Goal: Task Accomplishment & Management: Manage account settings

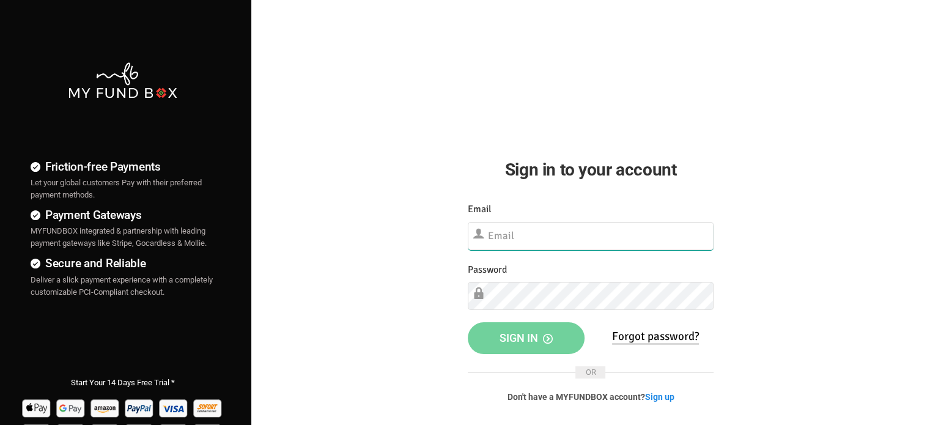
click at [560, 238] on input "text" at bounding box center [591, 236] width 246 height 28
paste input "[EMAIL_ADDRESS][DOMAIN_NAME]"
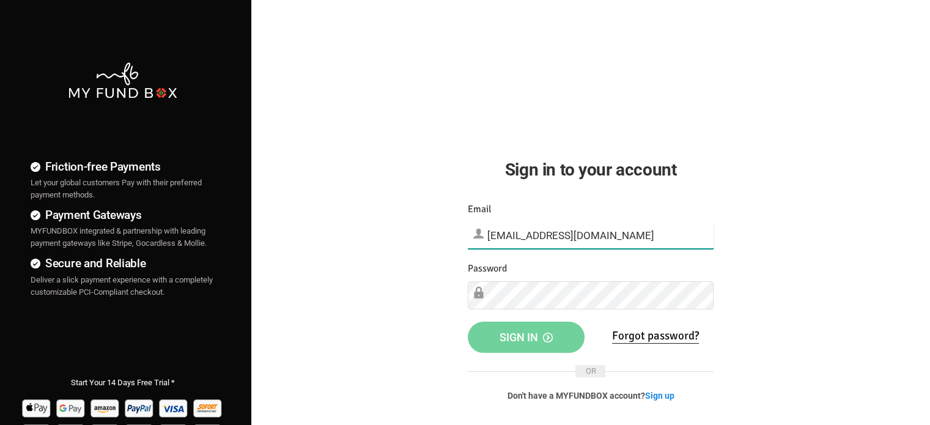
type input "[EMAIL_ADDRESS][DOMAIN_NAME]"
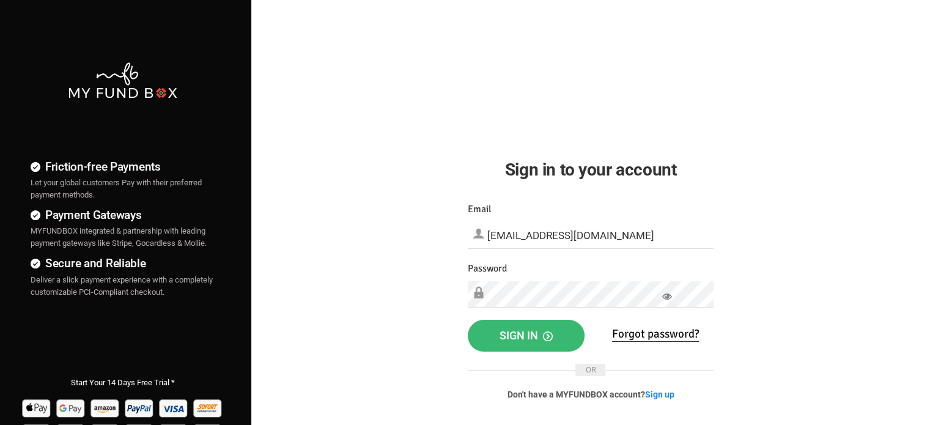
click at [519, 337] on span "Sign in" at bounding box center [526, 335] width 53 height 13
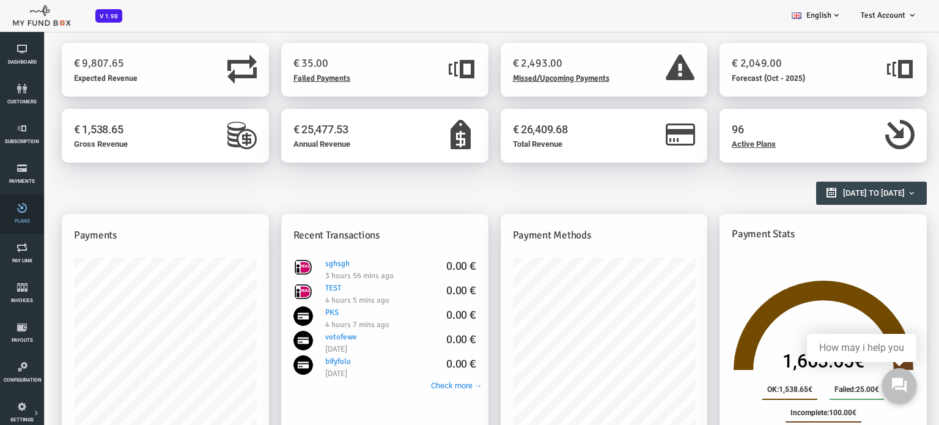
click at [17, 232] on link "Plans" at bounding box center [22, 213] width 37 height 39
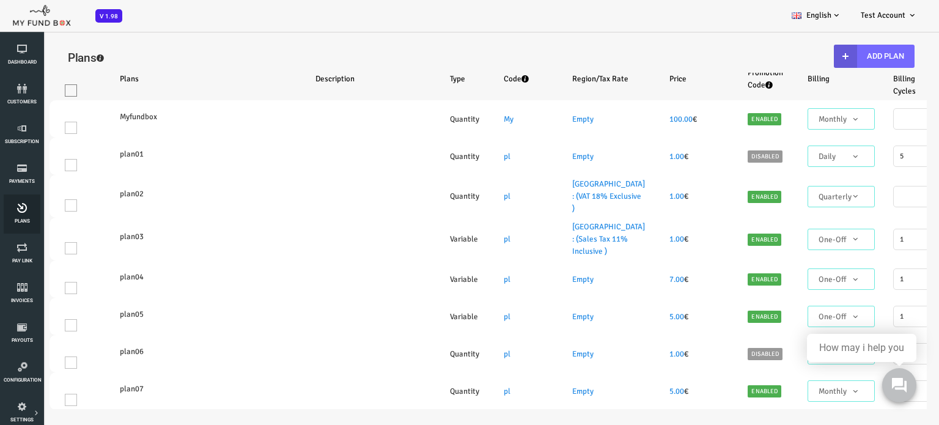
select select "100"
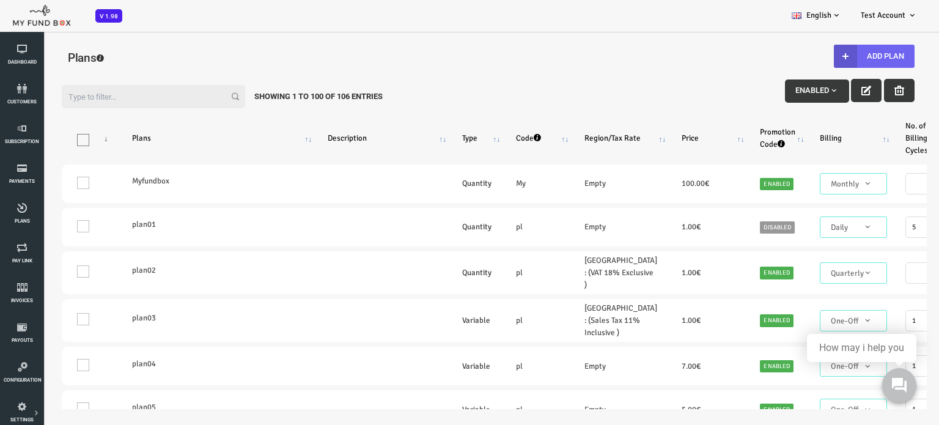
click at [801, 63] on b "button" at bounding box center [808, 56] width 23 height 23
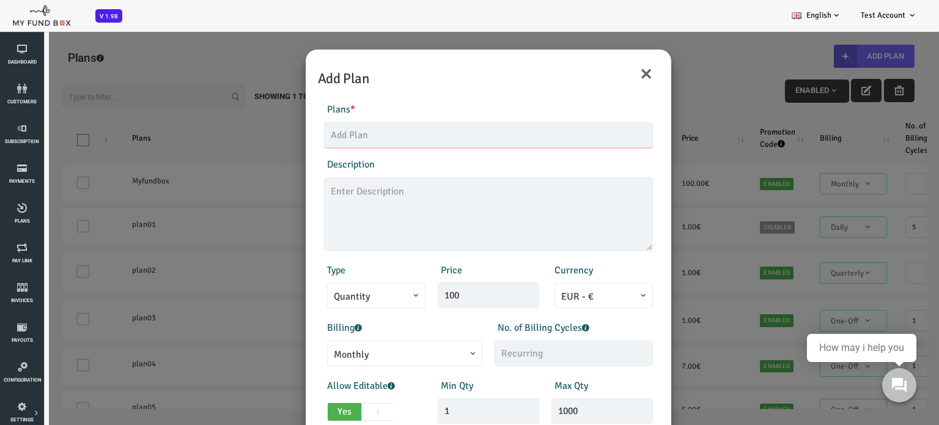
click at [377, 126] on input "text" at bounding box center [451, 135] width 329 height 26
click at [378, 204] on textarea at bounding box center [451, 213] width 329 height 73
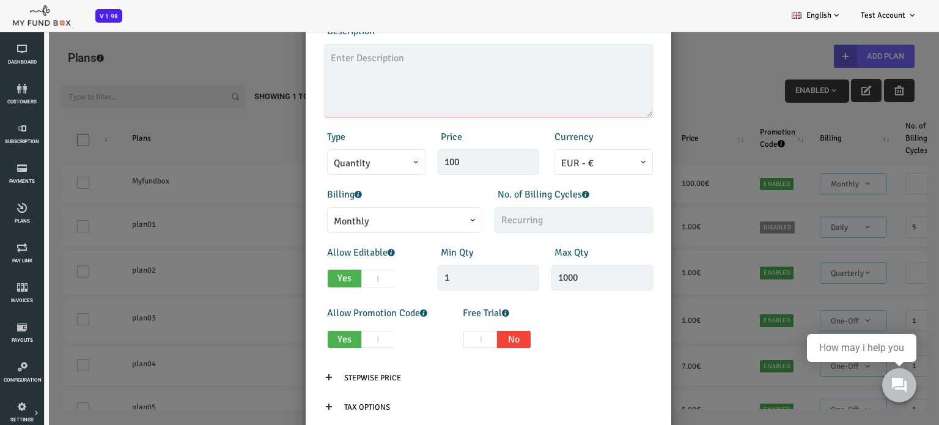
scroll to position [134, 0]
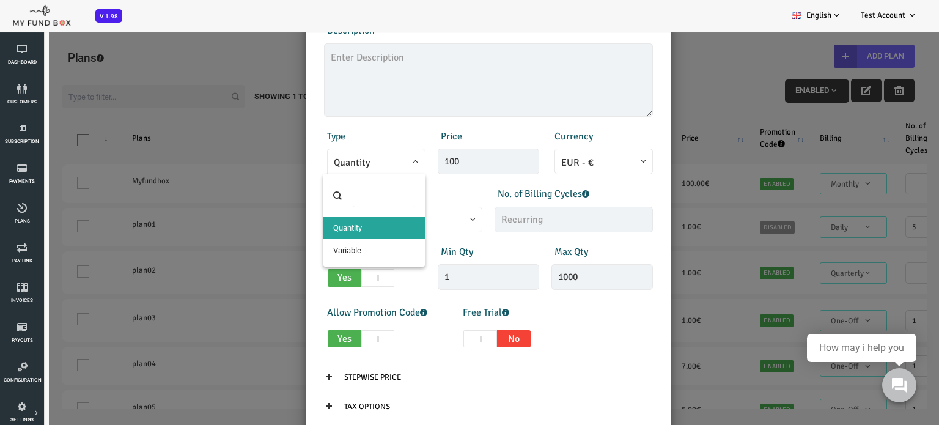
click at [343, 161] on span "Quantity" at bounding box center [339, 162] width 85 height 15
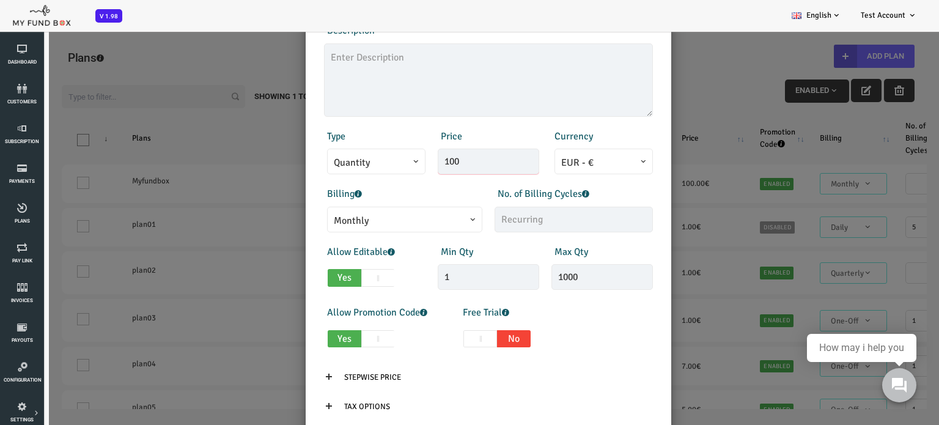
click at [455, 161] on input "100" at bounding box center [452, 162] width 102 height 26
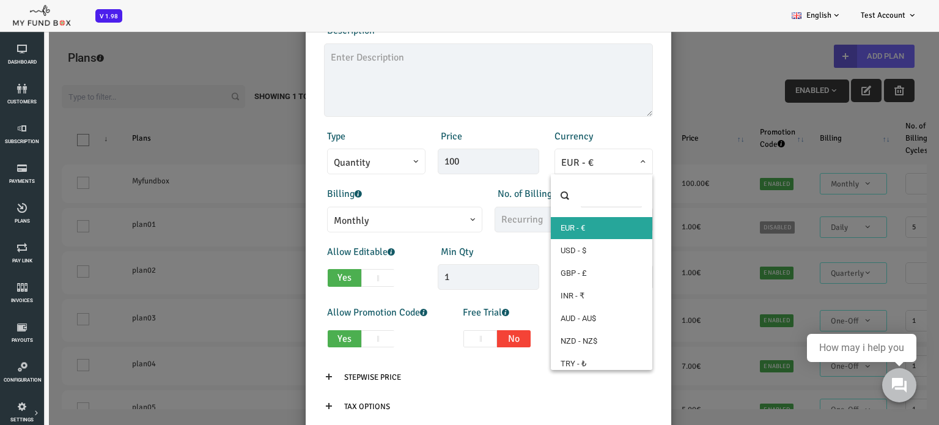
click at [564, 159] on span "EUR - €" at bounding box center [566, 162] width 85 height 15
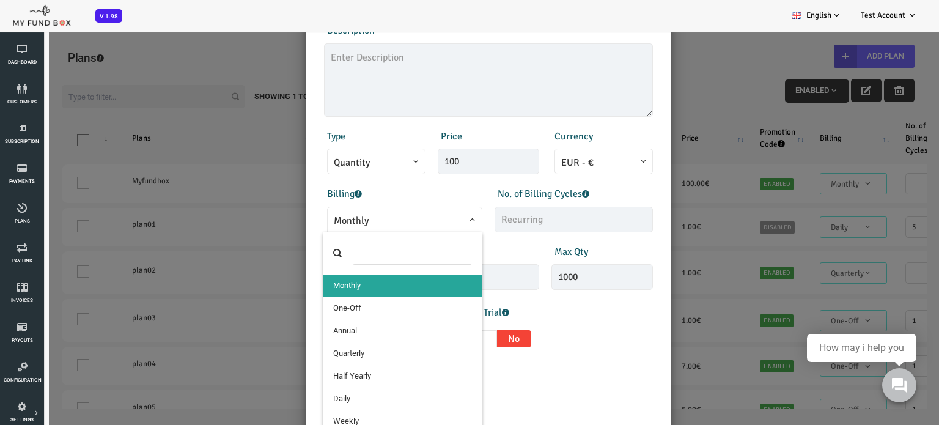
click at [354, 215] on span "Monthly" at bounding box center [368, 220] width 142 height 15
select select "4"
type input "1"
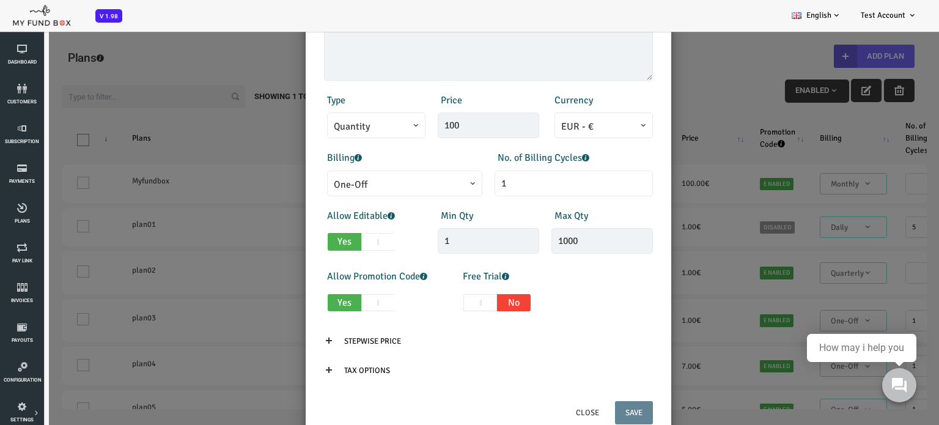
scroll to position [175, 0]
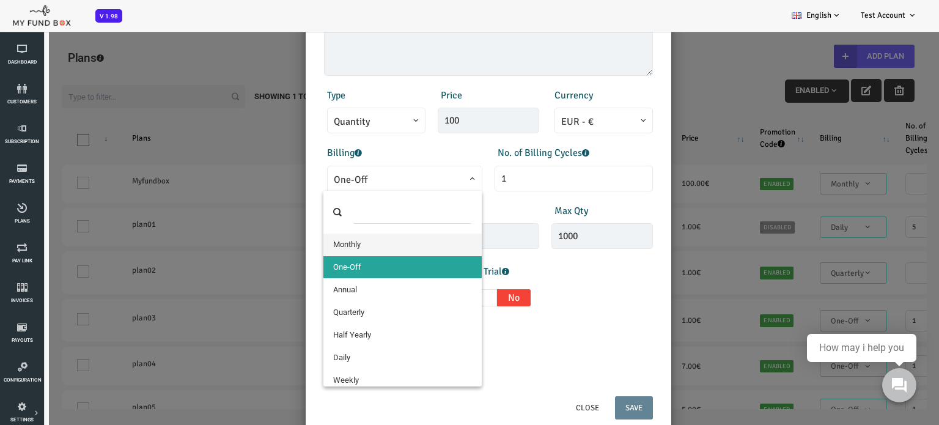
drag, startPoint x: 379, startPoint y: 179, endPoint x: 365, endPoint y: 237, distance: 60.4
select select "3"
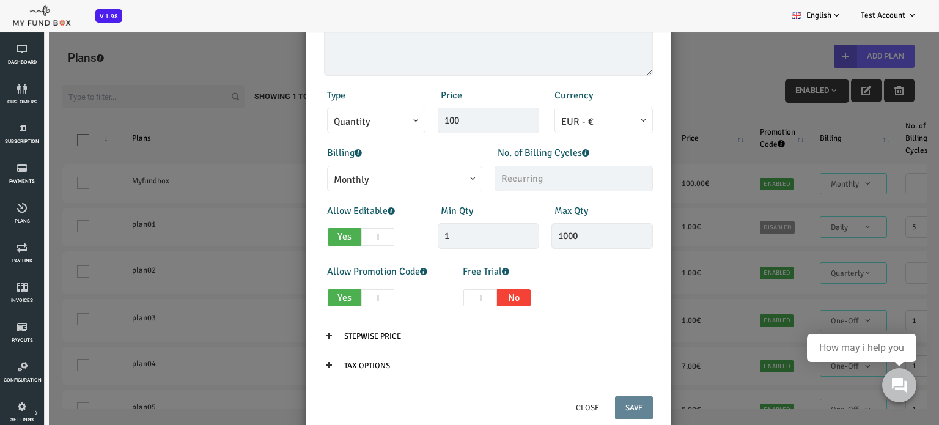
click at [365, 237] on div "Yes No" at bounding box center [338, 238] width 102 height 18
click at [531, 177] on input "text" at bounding box center [536, 179] width 158 height 26
click at [555, 410] on button "Close" at bounding box center [550, 407] width 44 height 23
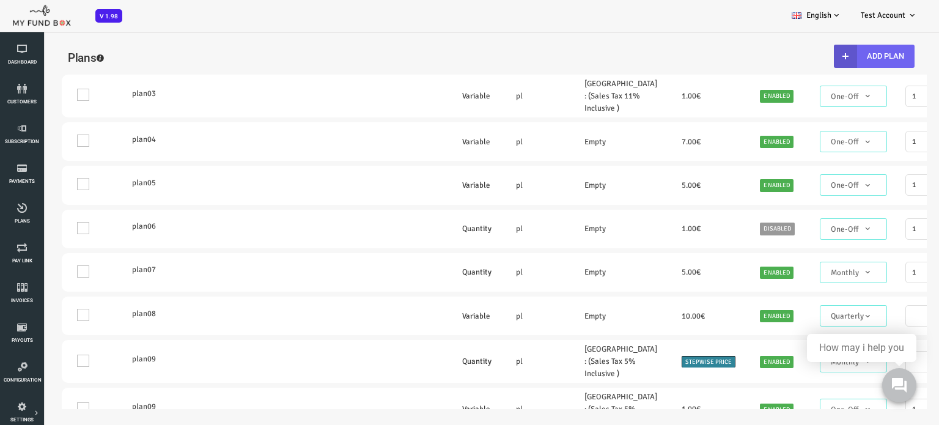
scroll to position [0, 0]
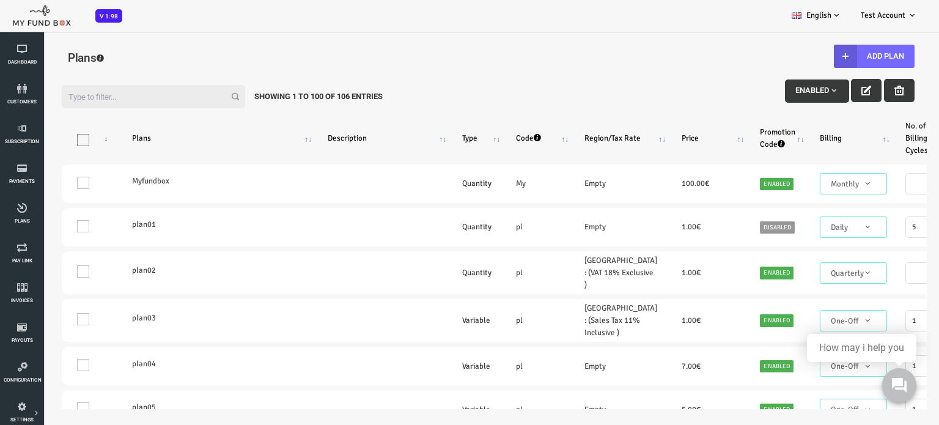
click at [796, 90] on span "button" at bounding box center [797, 91] width 10 height 10
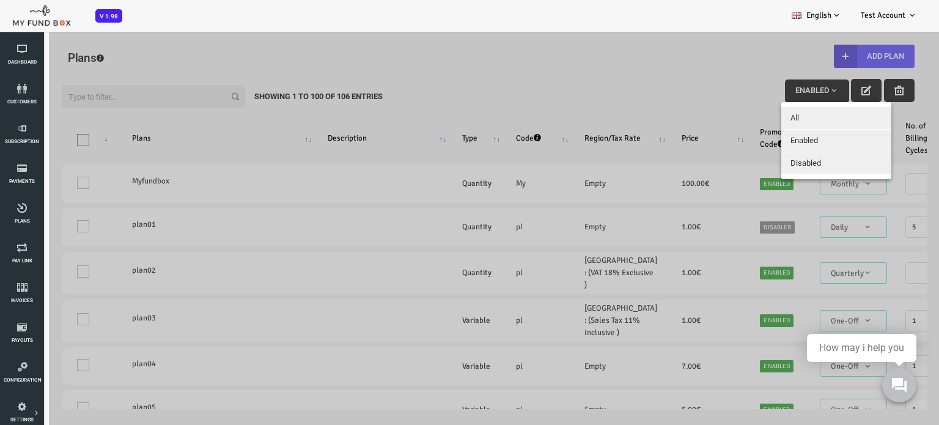
click at [793, 116] on button "All" at bounding box center [799, 118] width 110 height 22
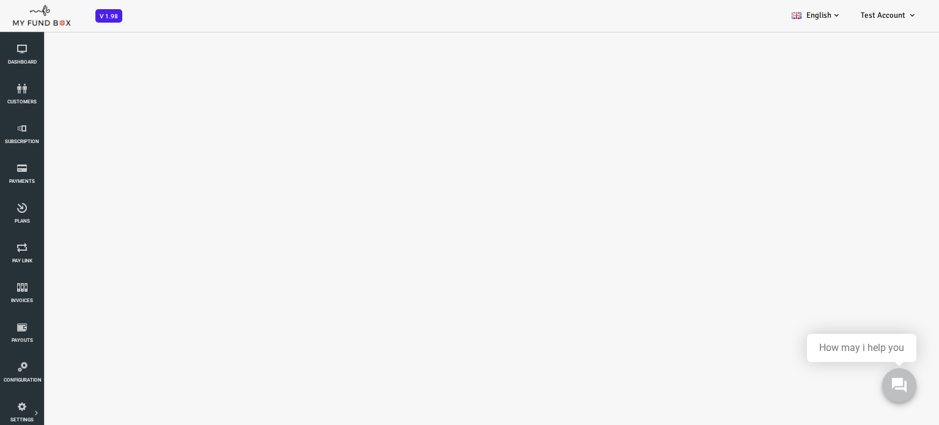
select select "100"
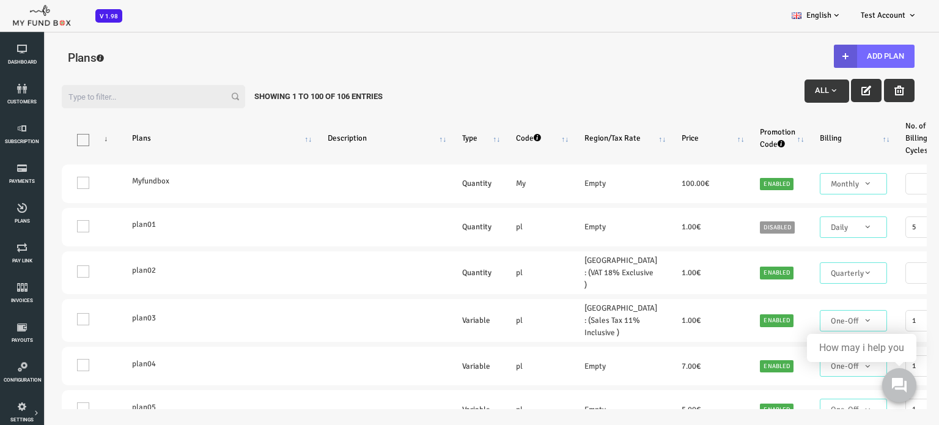
click at [834, 86] on button "button" at bounding box center [829, 90] width 31 height 23
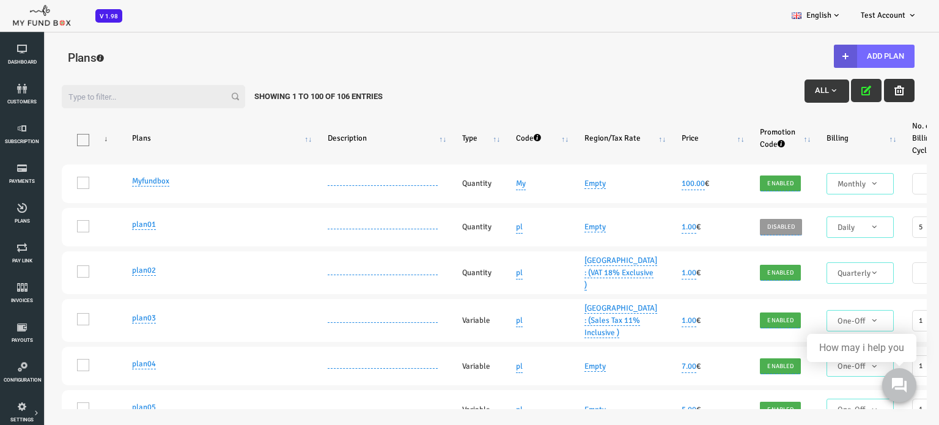
click at [859, 97] on button "button" at bounding box center [862, 90] width 31 height 23
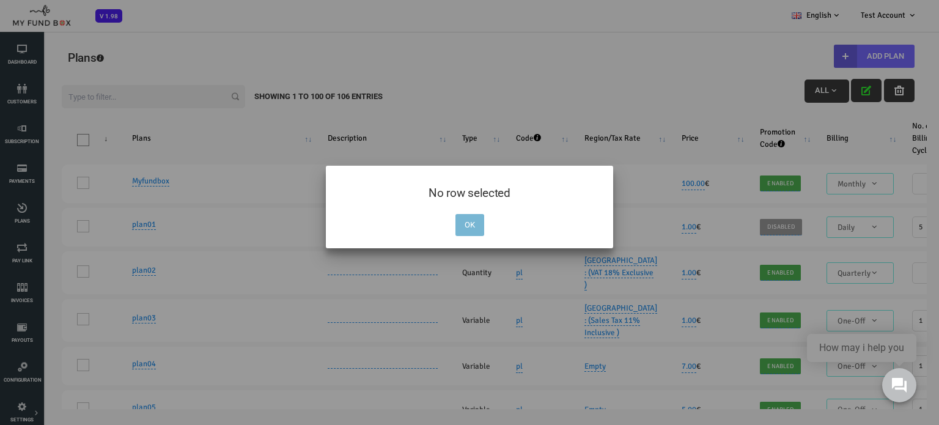
click at [479, 222] on button "OK" at bounding box center [470, 225] width 29 height 22
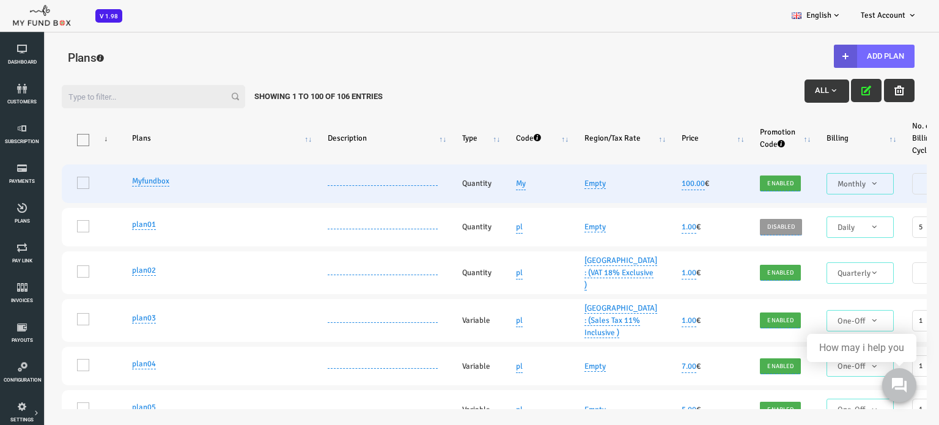
click at [37, 187] on td "One" at bounding box center [53, 184] width 58 height 39
click at [43, 187] on td "One" at bounding box center [53, 184] width 58 height 39
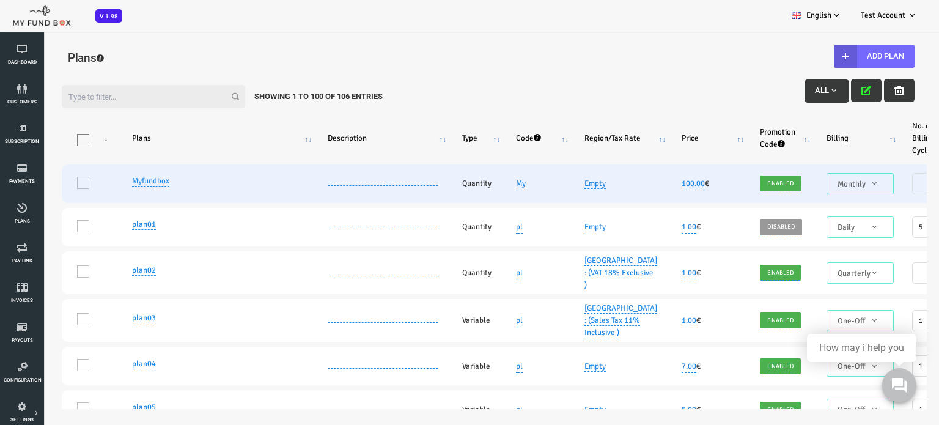
click at [45, 183] on td "One" at bounding box center [53, 184] width 58 height 39
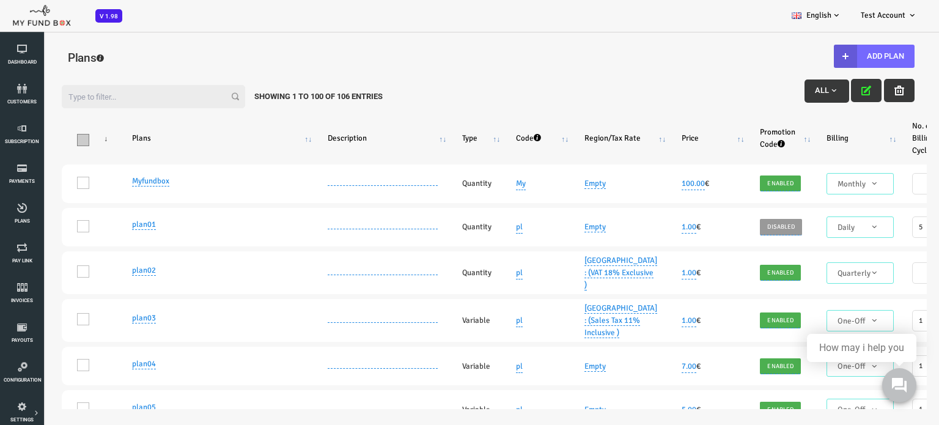
click at [50, 142] on span "\a\9\9\9\9\9\9\9\9\9\9\9\a\9\9\9\9\9\9\9\9\9\9 \9\9\a\9\9\9\9\9\9\9\9\9\9 \9\9\…" at bounding box center [46, 140] width 12 height 12
click at [61, 137] on input "\a\9\9\9\9\9\9\9\9\9\9\9\a\9\9\9\9\9\9\9\9\9\9 \9\9\a\9\9\9\9\9\9\9\9\9\9 \9\9\…" at bounding box center [61, 137] width 0 height 0
click at [50, 142] on span "\a\9\9\9\9\9\9\9\9\9\9\9\a\9\9\9\9\9\9\9\9\9\9 \9\9\a\9\9\9\9\9\9\9\9\9\9 \9\9\…" at bounding box center [46, 140] width 12 height 12
click at [61, 137] on input "\a\9\9\9\9\9\9\9\9\9\9\9\a\9\9\9\9\9\9\9\9\9\9 \9\9\a\9\9\9\9\9\9\9\9\9\9 \9\9\…" at bounding box center [61, 137] width 0 height 0
click at [50, 142] on span "\a\9\9\9\9\9\9\9\9\9\9\9\a\9\9\9\9\9\9\9\9\9\9 \9\9\a\9\9\9\9\9\9\9\9\9\9 \9\9\…" at bounding box center [46, 140] width 12 height 12
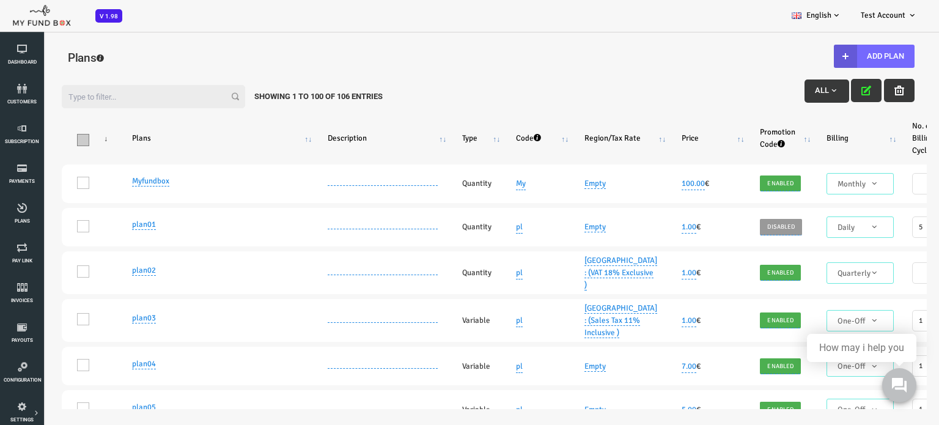
click at [61, 137] on input "\a\9\9\9\9\9\9\9\9\9\9\9\a\9\9\9\9\9\9\9\9\9\9 \9\9\a\9\9\9\9\9\9\9\9\9\9 \9\9\…" at bounding box center [61, 137] width 0 height 0
click at [28, 44] on icon at bounding box center [22, 49] width 37 height 10
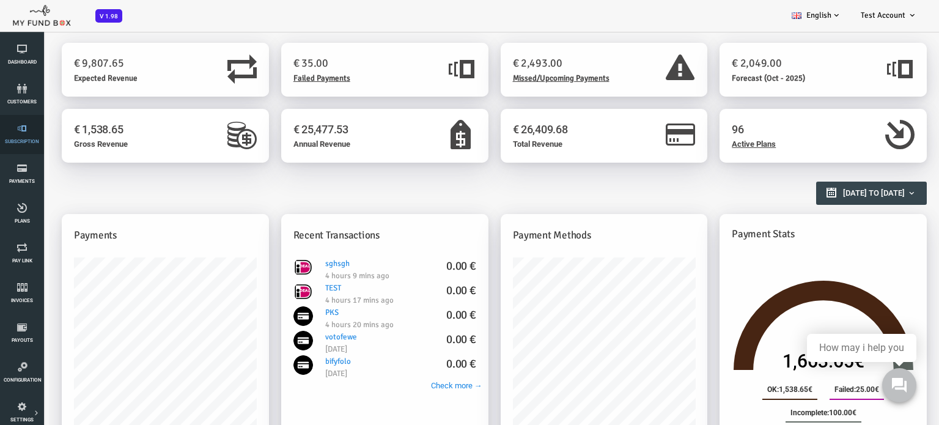
click at [32, 134] on link "Subscription" at bounding box center [22, 134] width 37 height 39
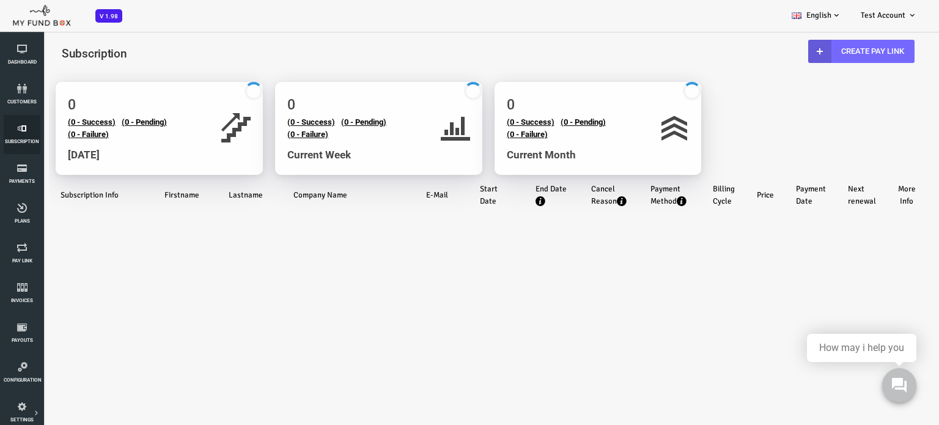
select select "100"
